Goal: Check status: Check status

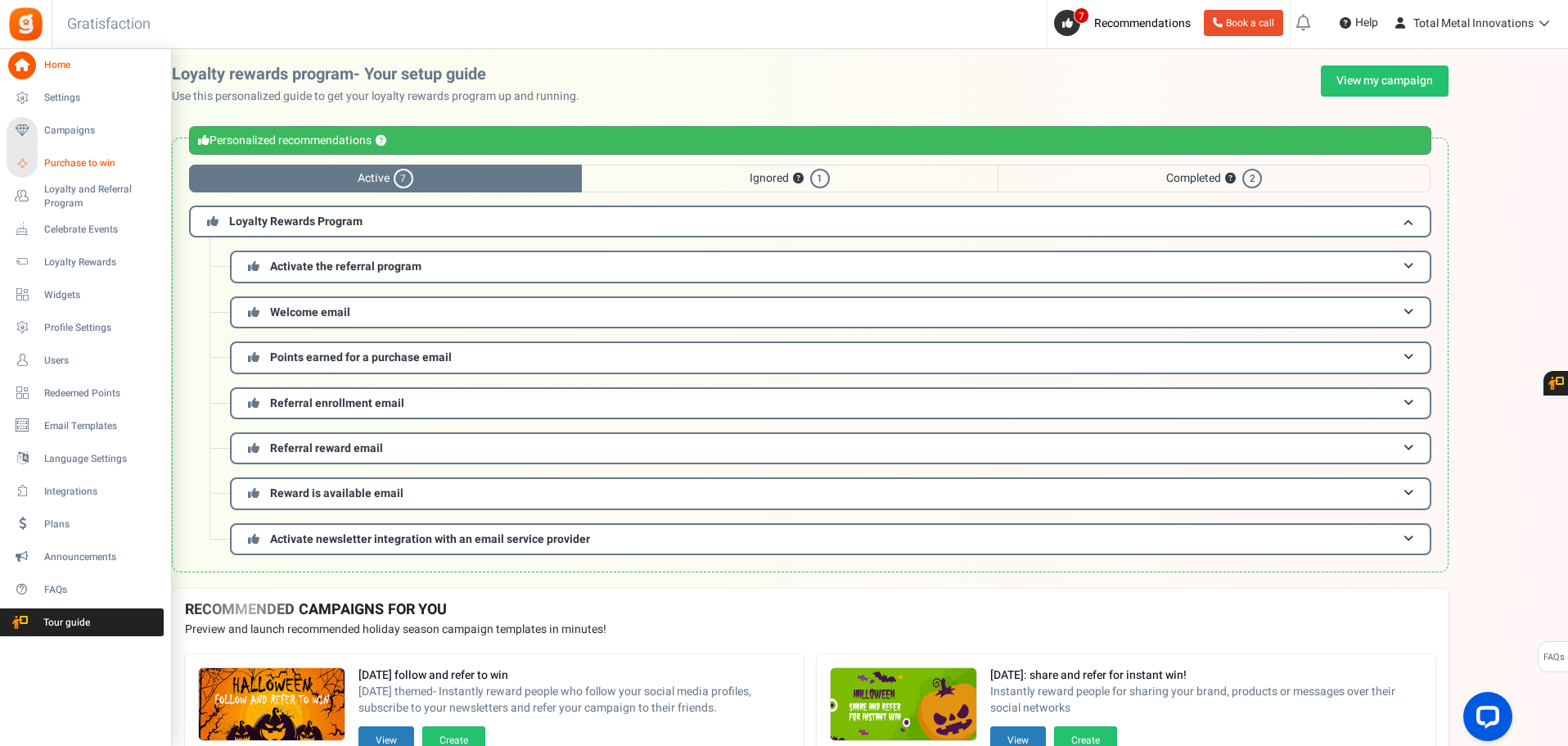
click at [70, 163] on span "Purchase to win" at bounding box center [102, 163] width 114 height 14
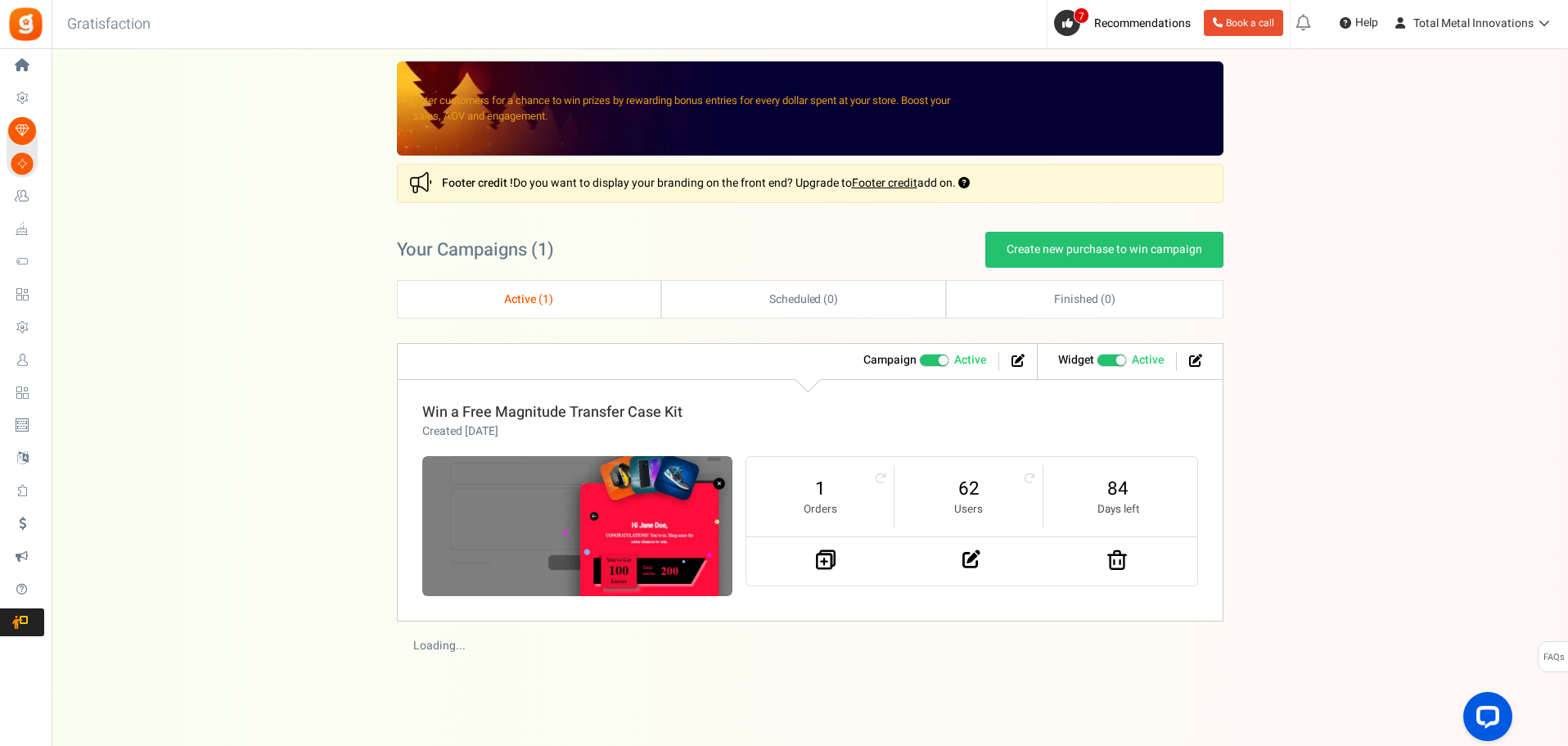
click at [557, 410] on link "Win a Free Magnitude Transfer Case Kit" at bounding box center [552, 412] width 260 height 22
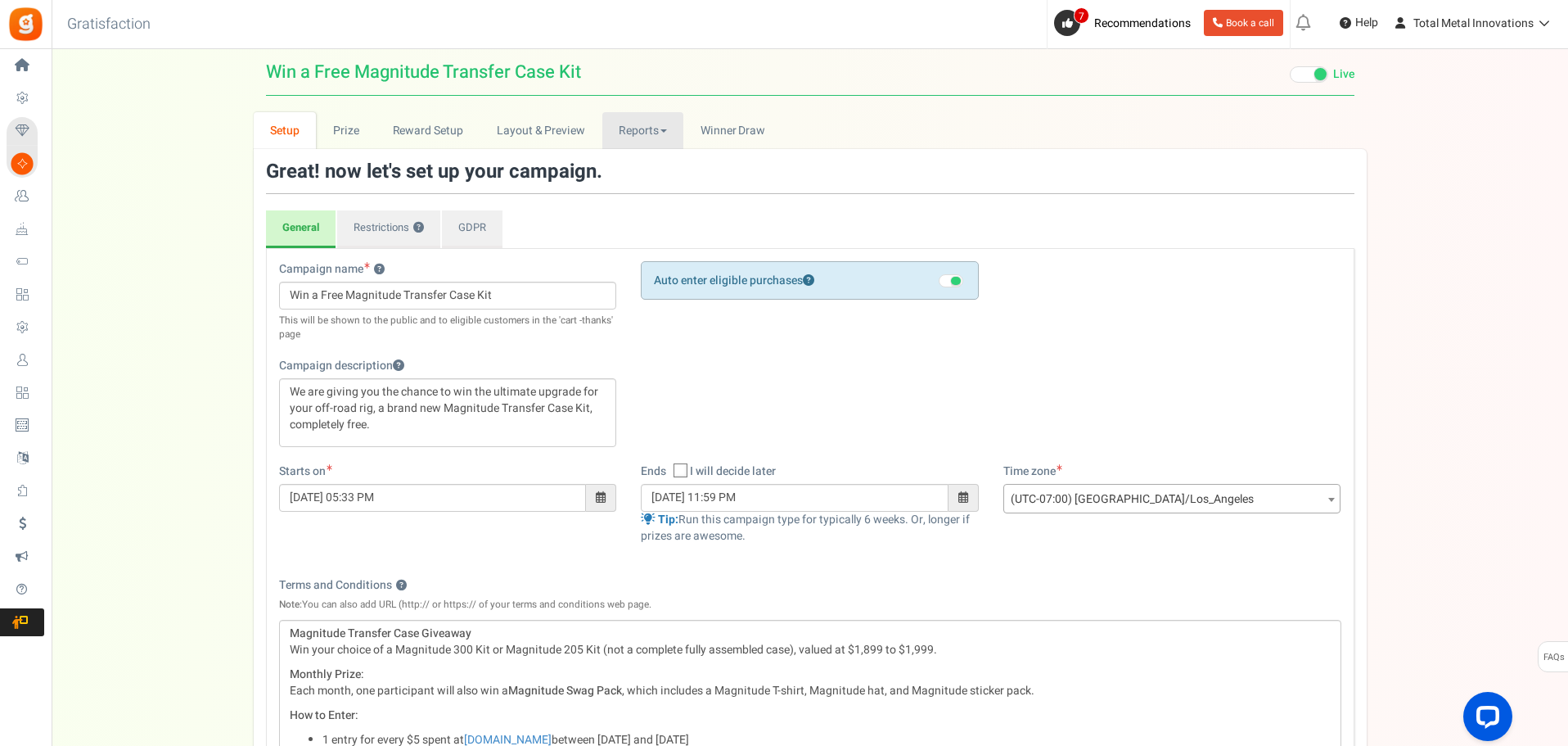
click at [631, 124] on link "Reports" at bounding box center [643, 130] width 82 height 37
click at [629, 166] on link "Users" at bounding box center [667, 166] width 131 height 24
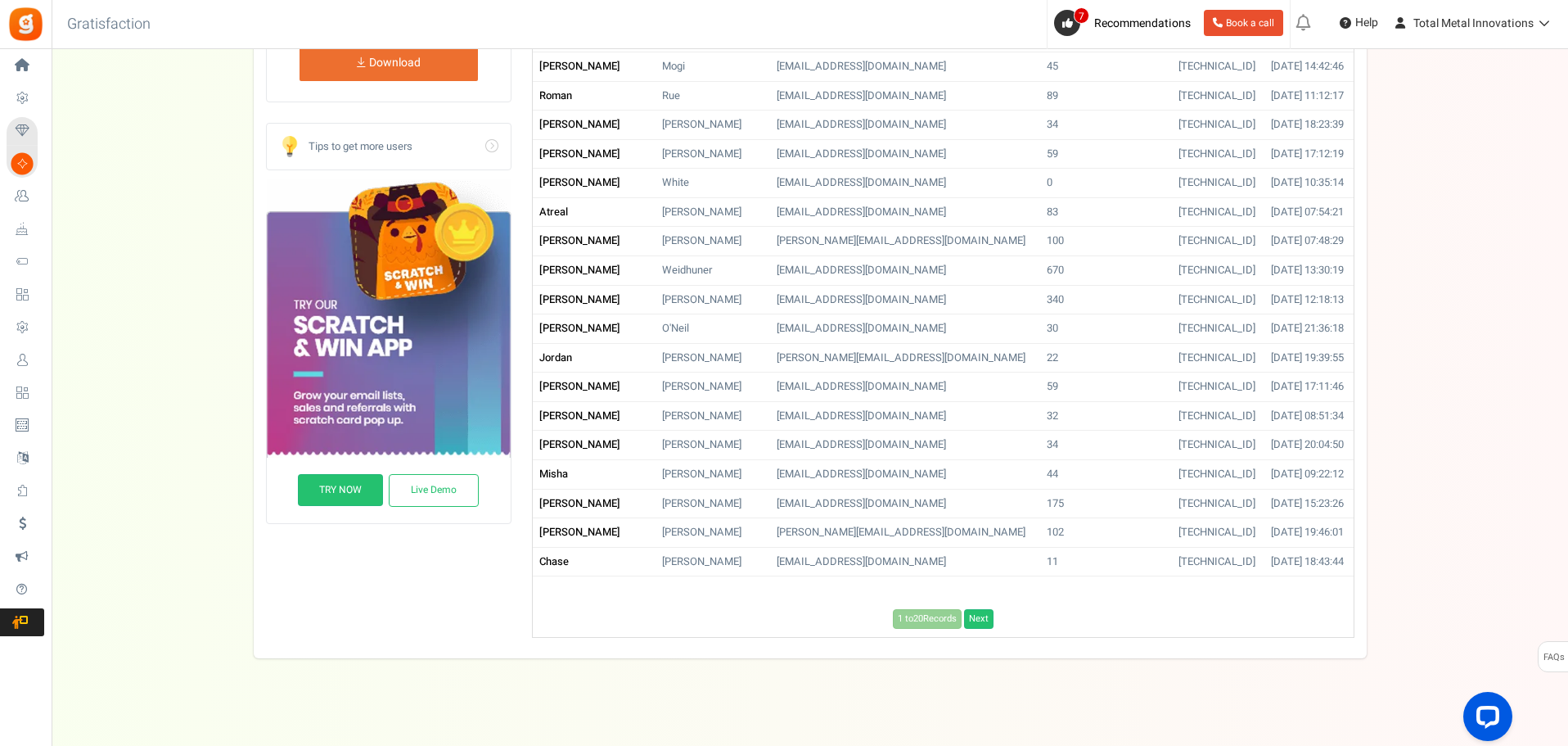
scroll to position [305, 0]
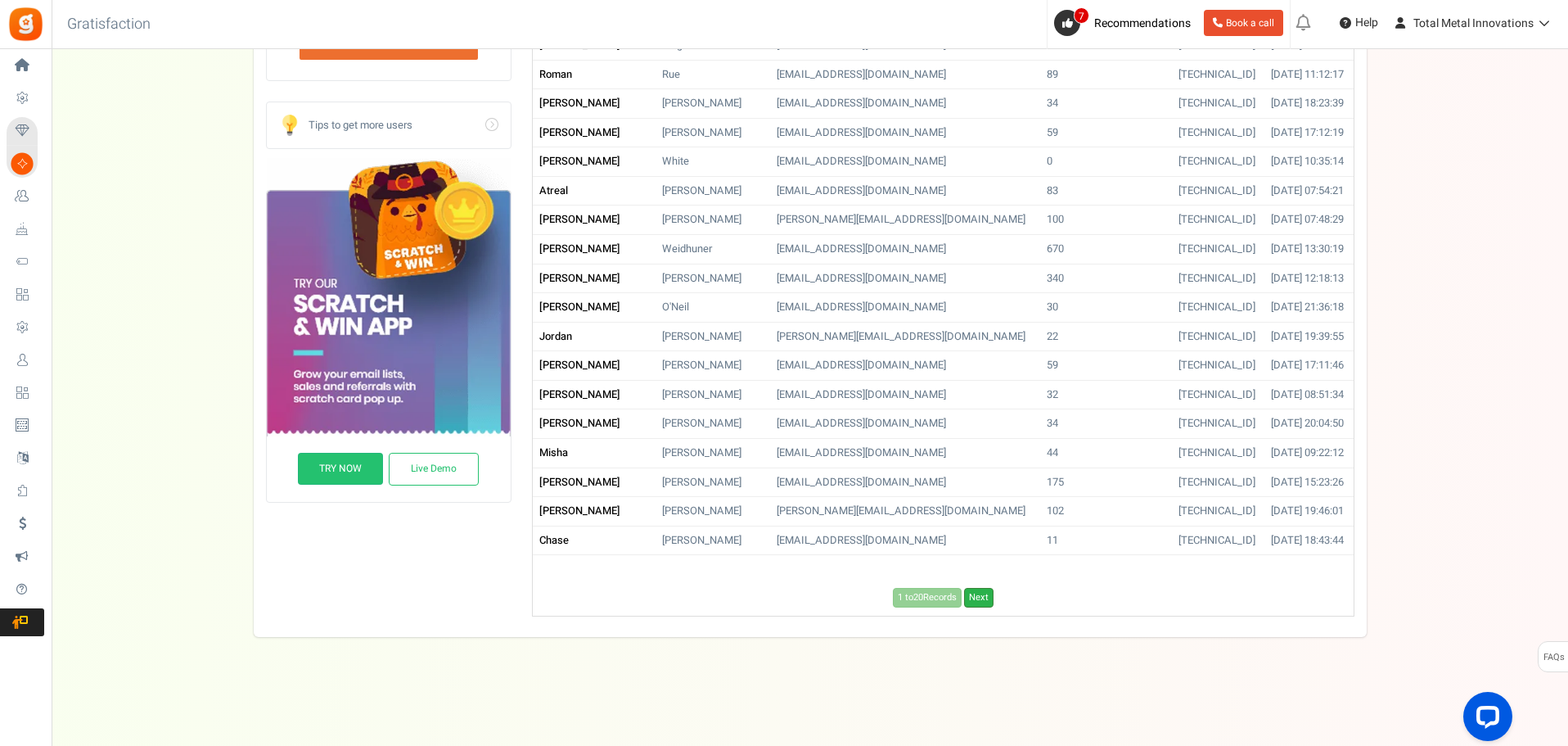
click at [986, 595] on link "Next" at bounding box center [978, 598] width 29 height 20
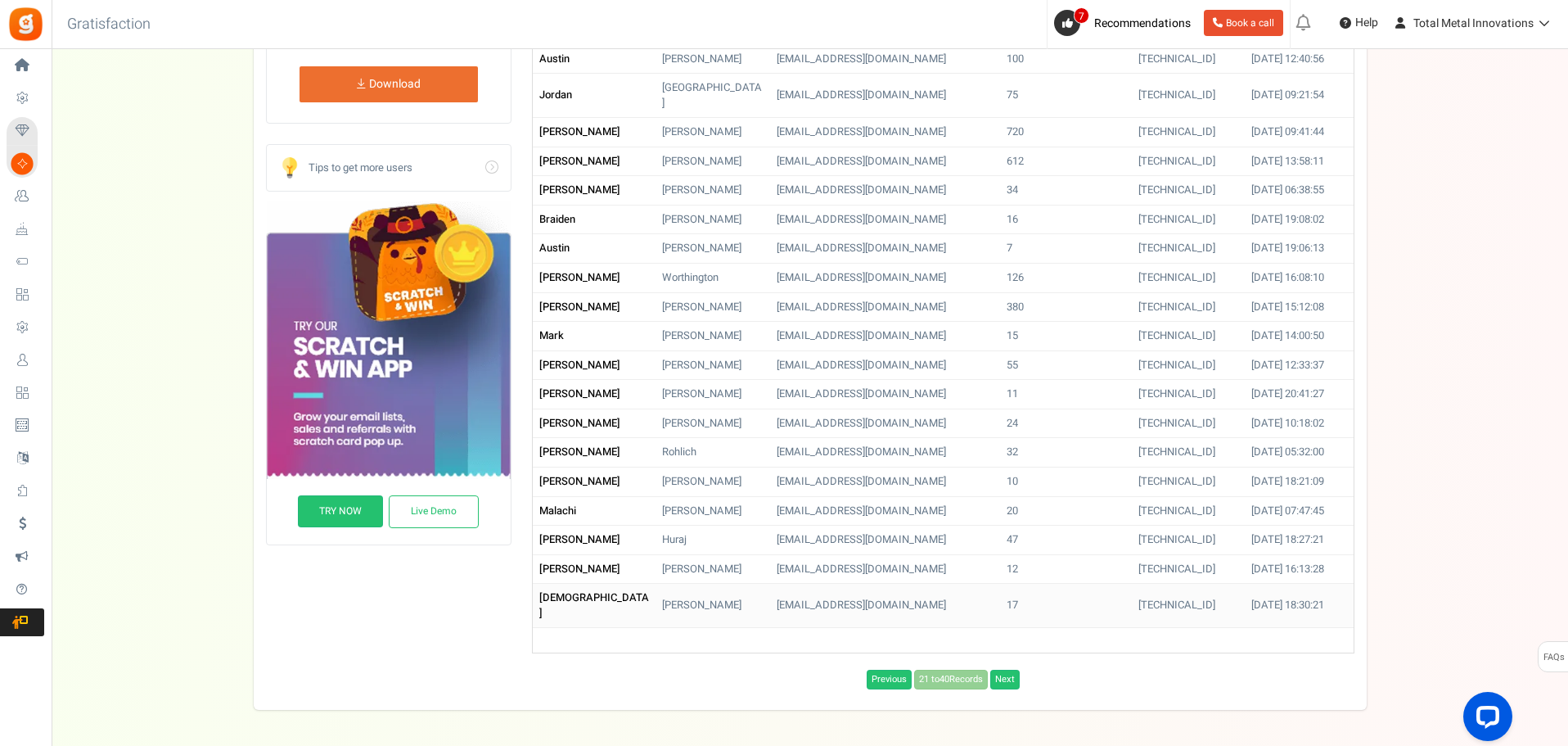
scroll to position [0, 0]
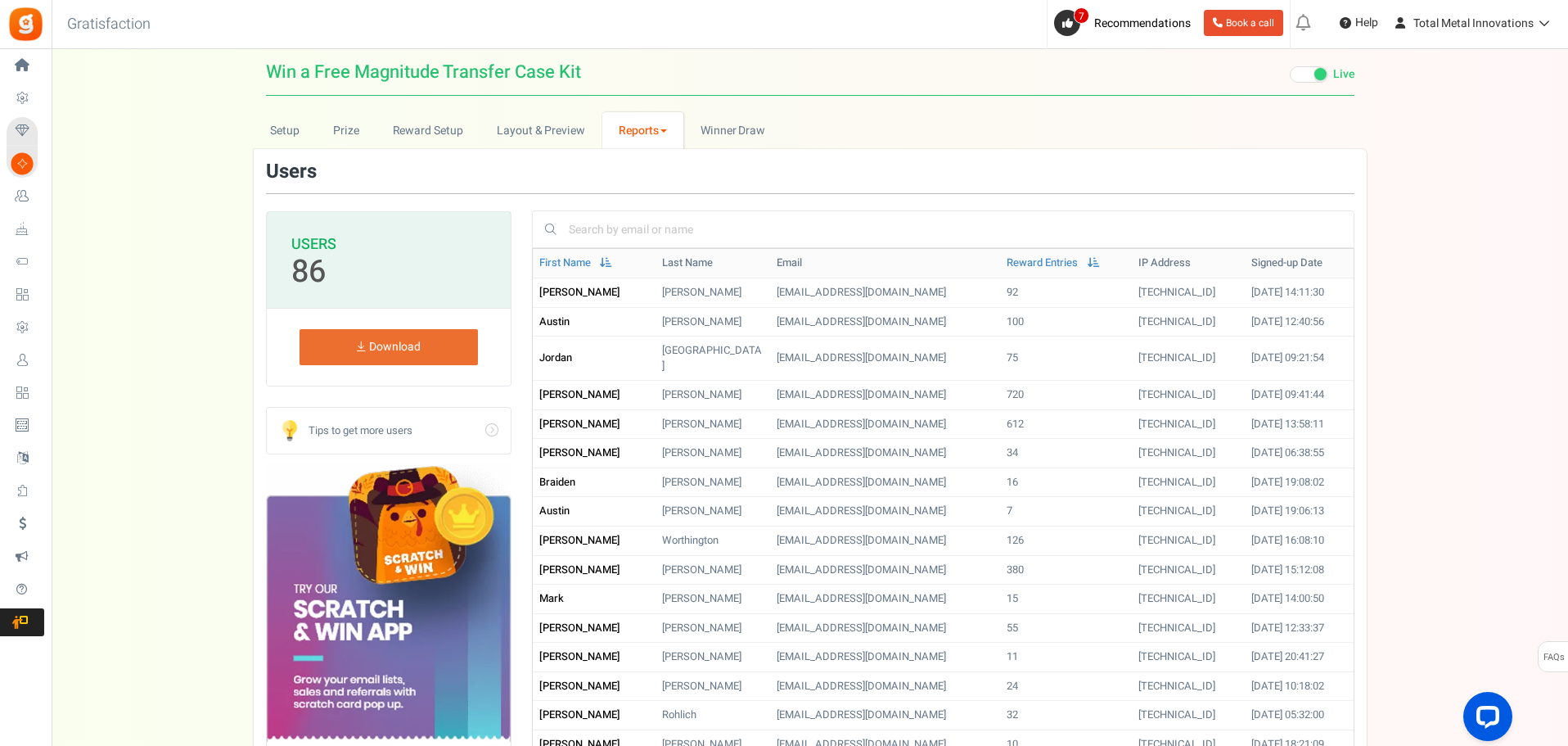
click at [626, 128] on link "Reports" at bounding box center [643, 130] width 82 height 37
click at [627, 189] on link "Entries" at bounding box center [667, 190] width 131 height 24
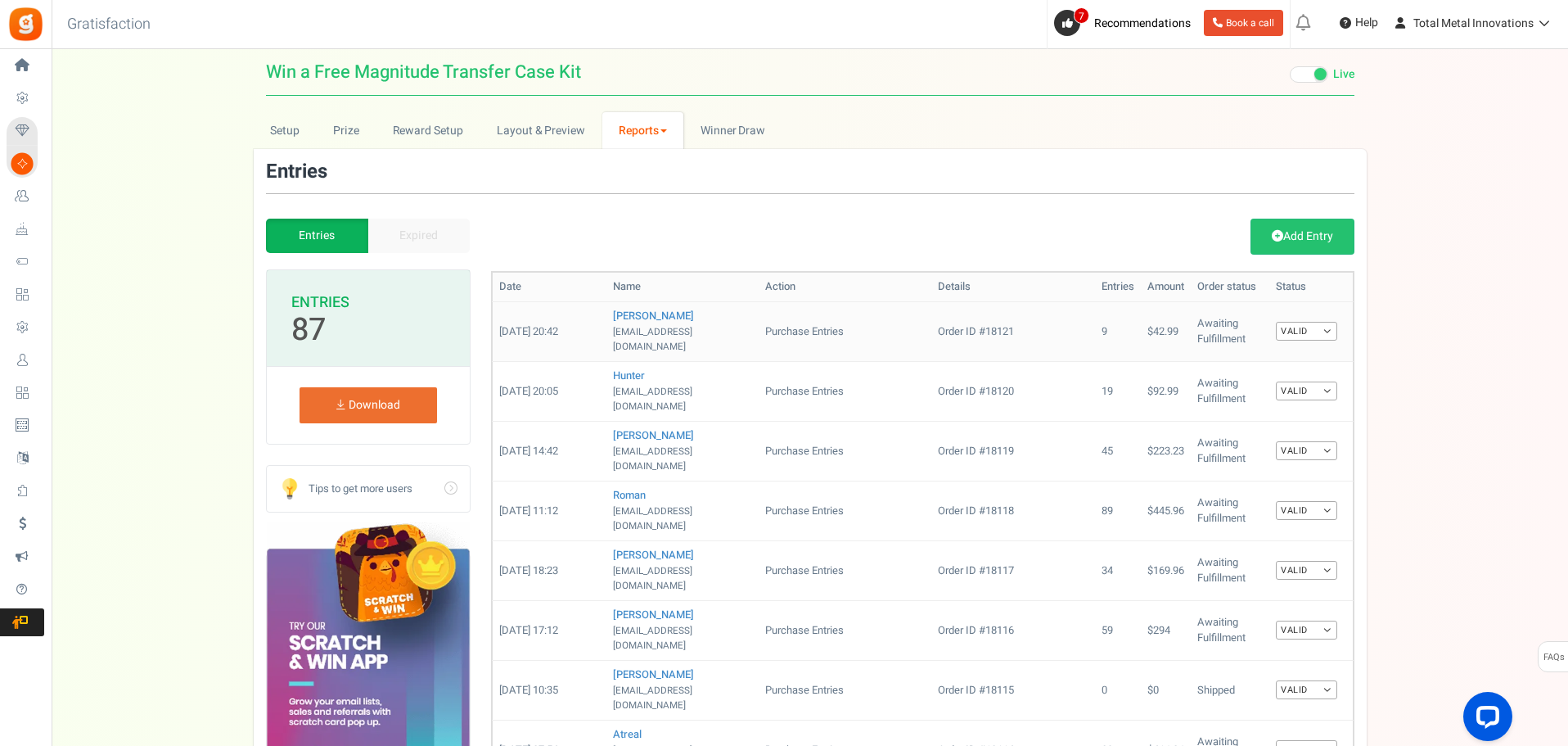
click at [1321, 326] on link "Valid" at bounding box center [1306, 331] width 62 height 19
click at [1325, 324] on link "Valid" at bounding box center [1306, 331] width 62 height 19
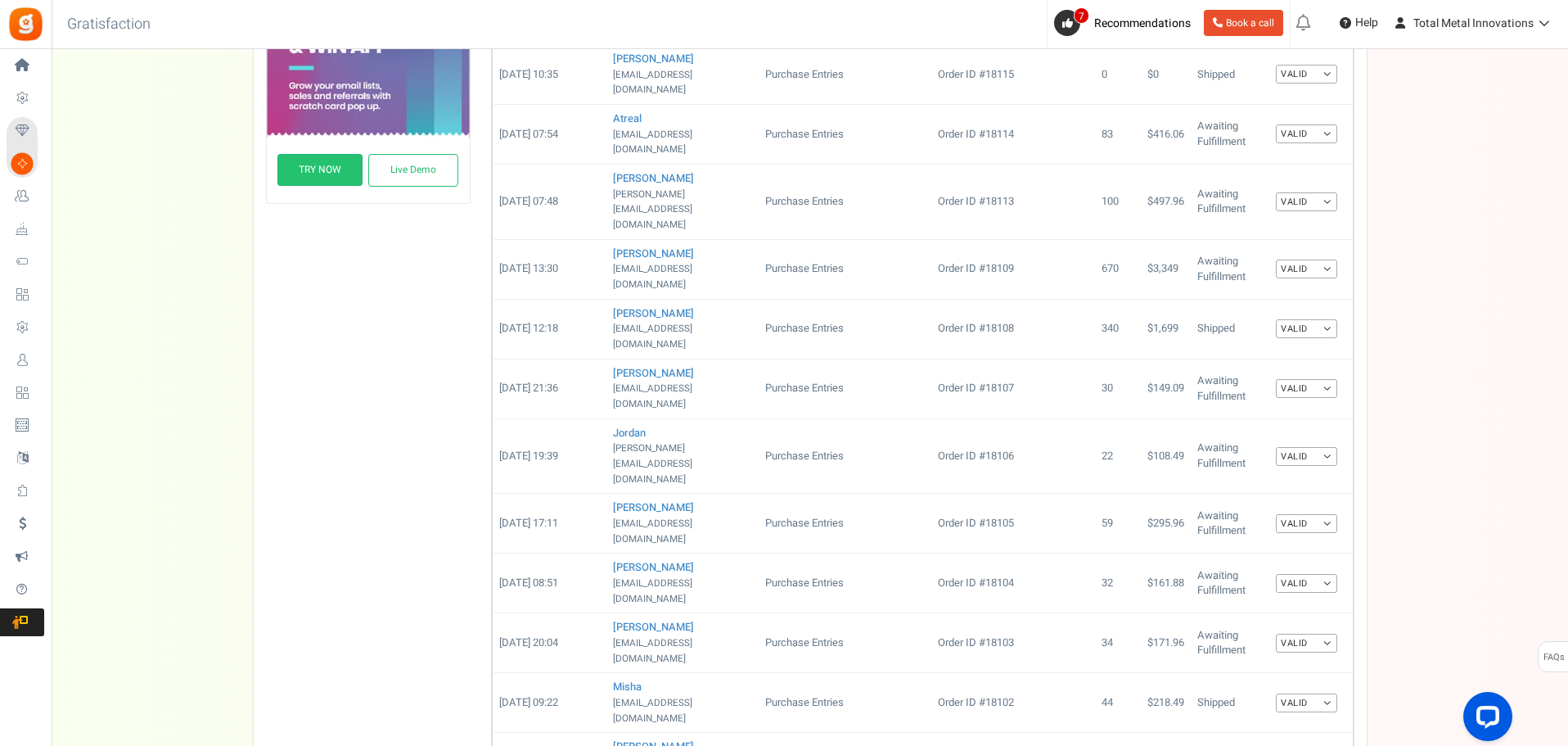
scroll to position [655, 0]
